Goal: Check status: Check status

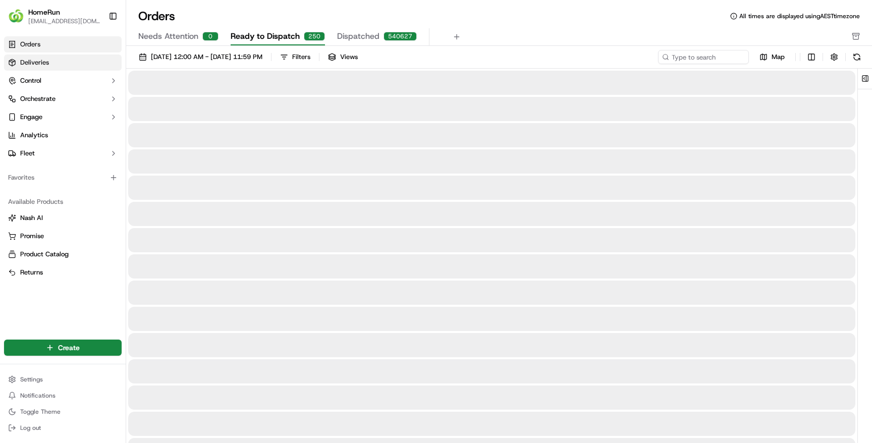
click at [48, 60] on link "Deliveries" at bounding box center [63, 63] width 118 height 16
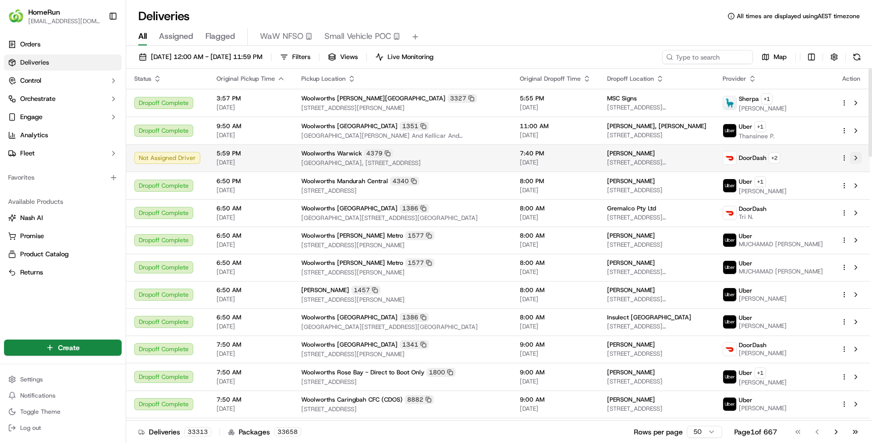
click at [855, 159] on button at bounding box center [856, 158] width 12 height 12
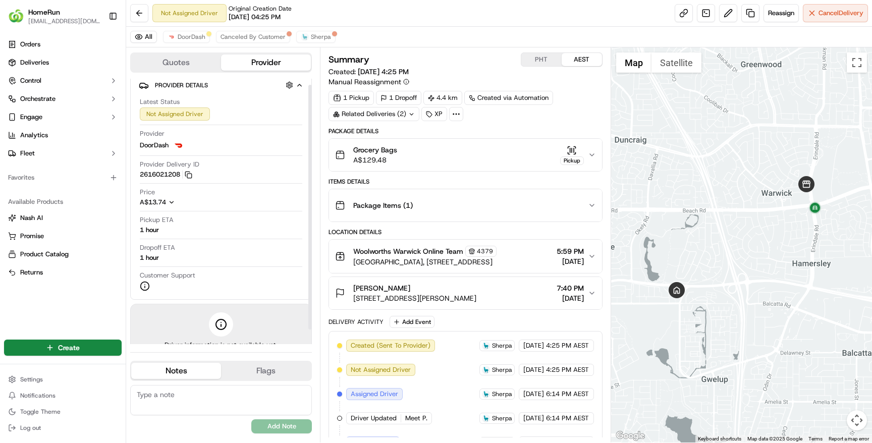
scroll to position [9, 0]
click at [153, 227] on div "1 hour" at bounding box center [149, 227] width 19 height 9
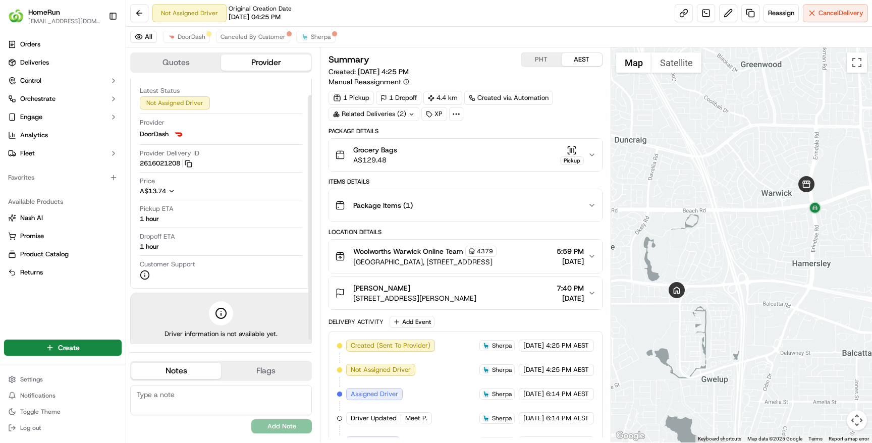
scroll to position [23, 0]
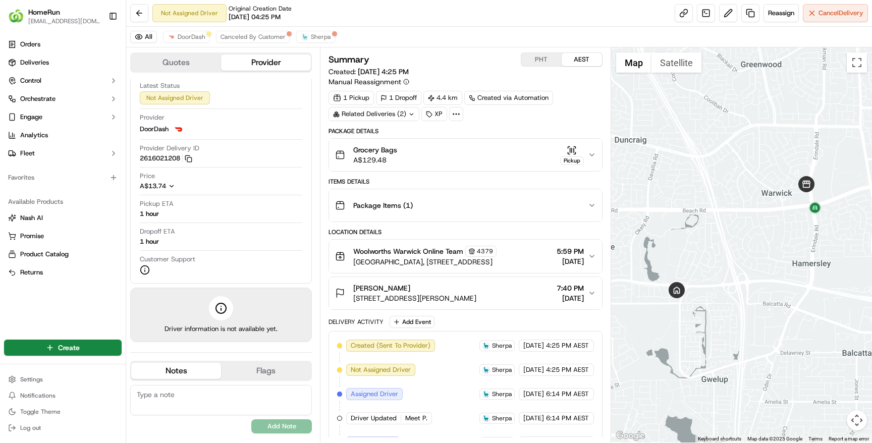
click at [582, 62] on button "AEST" at bounding box center [582, 59] width 40 height 13
click at [530, 62] on button "PHT" at bounding box center [541, 59] width 40 height 13
click at [726, 15] on button at bounding box center [728, 13] width 18 height 18
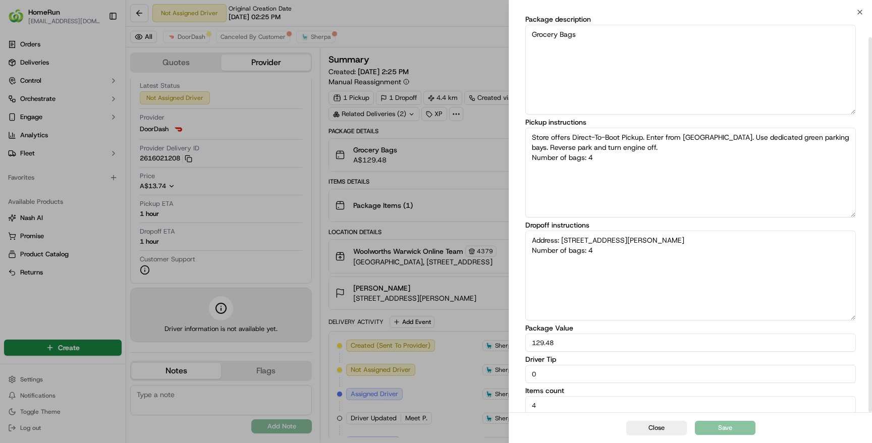
scroll to position [27, 0]
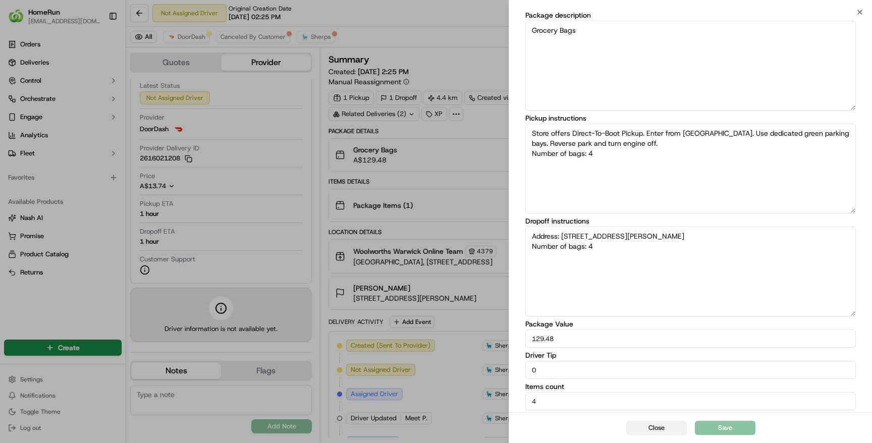
click at [656, 431] on button "Close" at bounding box center [656, 428] width 61 height 14
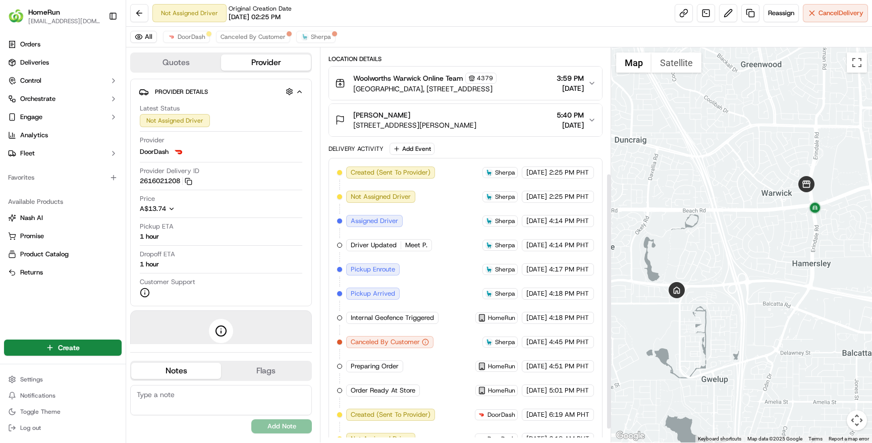
scroll to position [213, 0]
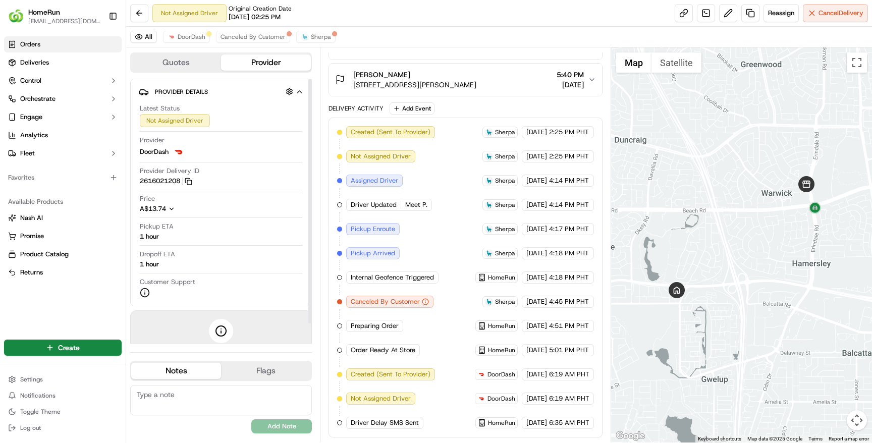
click at [44, 43] on link "Orders" at bounding box center [63, 44] width 118 height 16
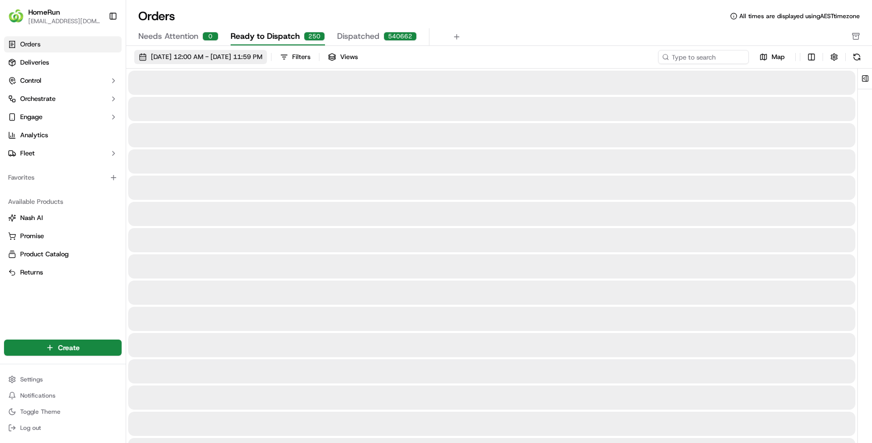
click at [210, 62] on button "[DATE] 12:00 AM - [DATE] 11:59 PM" at bounding box center [200, 57] width 133 height 14
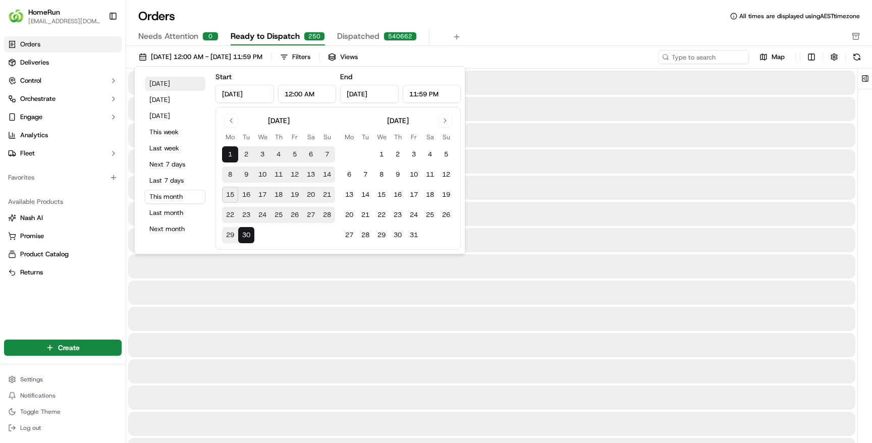
click at [166, 85] on button "[DATE]" at bounding box center [175, 84] width 61 height 14
type input "[DATE]"
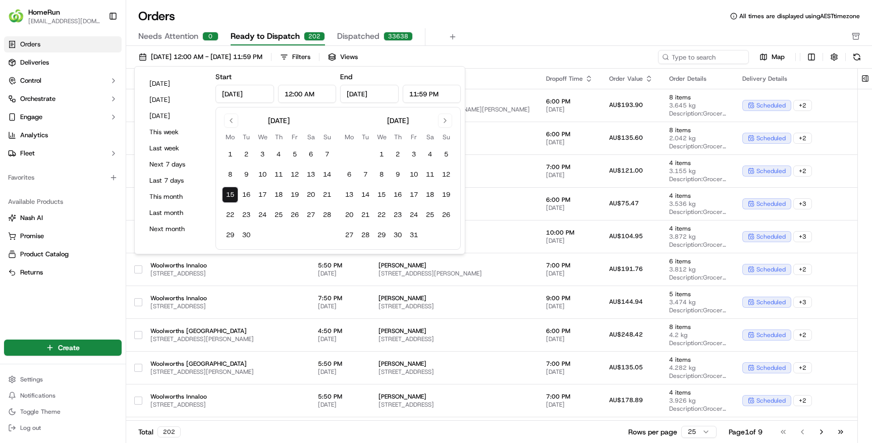
click at [622, 22] on div "Orders All times are displayed using AEST timezone" at bounding box center [499, 16] width 746 height 16
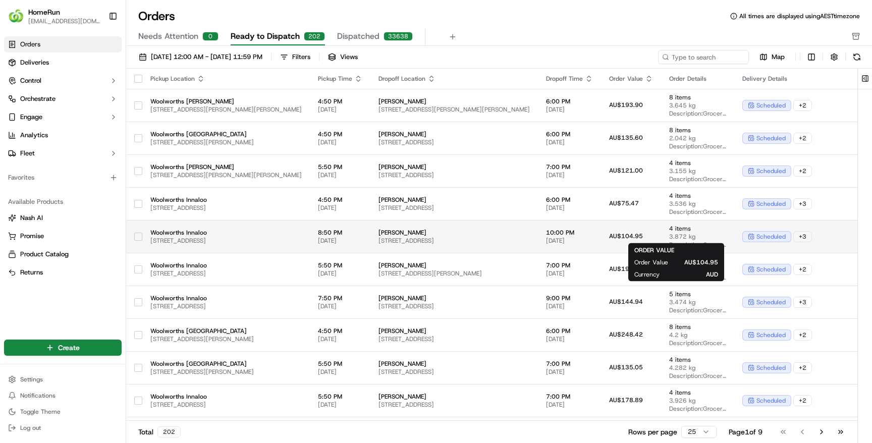
click at [643, 235] on span "AU$104.95" at bounding box center [626, 236] width 34 height 8
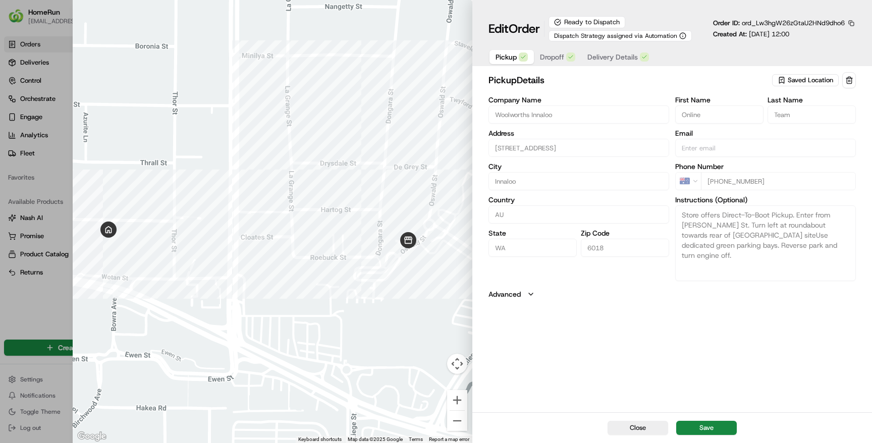
click at [517, 293] on label "Advanced" at bounding box center [504, 294] width 32 height 10
click at [550, 58] on span "Dropoff" at bounding box center [552, 57] width 24 height 10
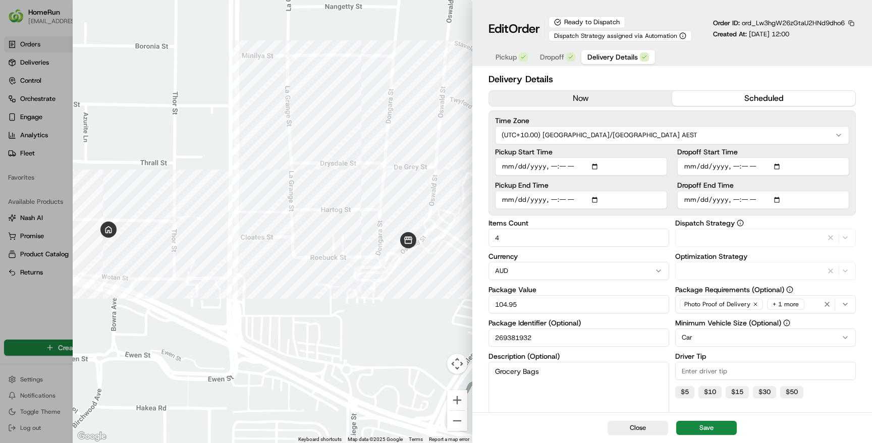
click at [605, 58] on span "Delivery Details" at bounding box center [612, 57] width 50 height 10
